Goal: Navigation & Orientation: Find specific page/section

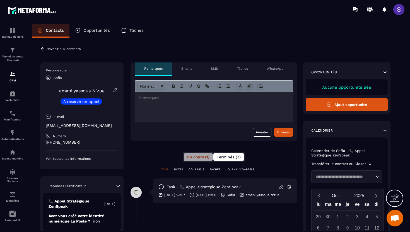
click at [239, 158] on span "Terminés (7)" at bounding box center [229, 157] width 24 height 4
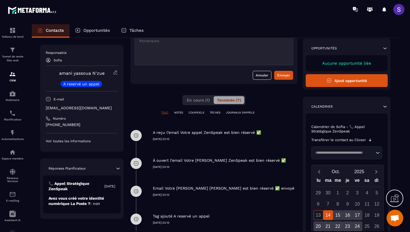
scroll to position [56, 0]
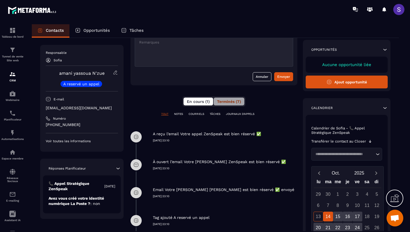
click at [193, 101] on span "En cours (1)" at bounding box center [198, 101] width 23 height 4
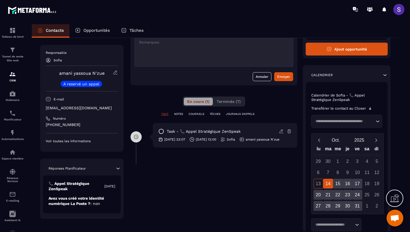
scroll to position [0, 0]
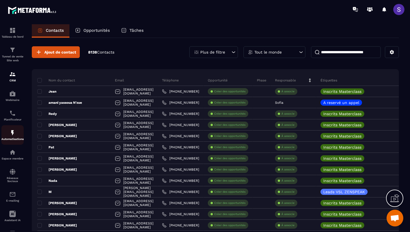
click at [16, 141] on p "Automatisations" at bounding box center [12, 139] width 22 height 3
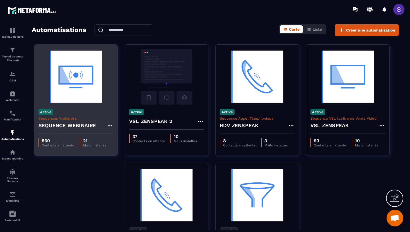
click at [83, 102] on img at bounding box center [76, 77] width 75 height 56
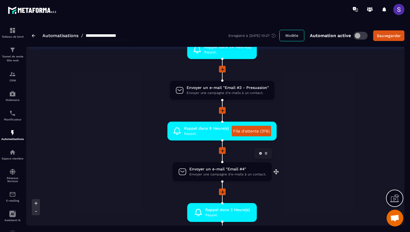
scroll to position [289, 0]
